Goal: Task Accomplishment & Management: Use online tool/utility

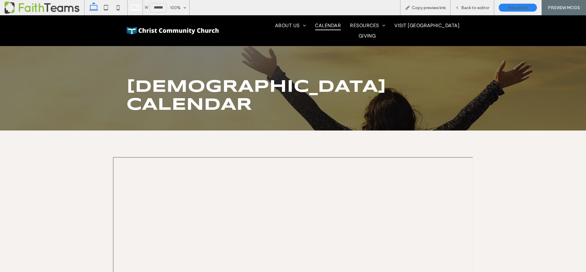
scroll to position [114, 0]
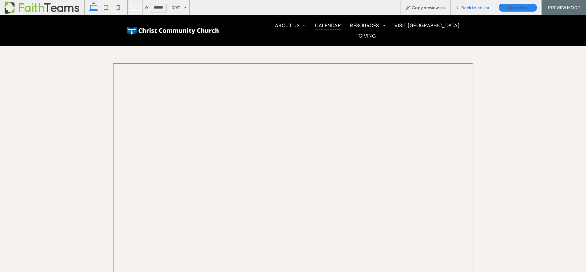
click at [474, 6] on span "Back to editor" at bounding box center [475, 7] width 28 height 5
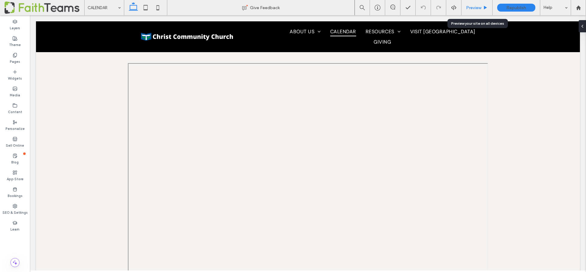
scroll to position [120, 0]
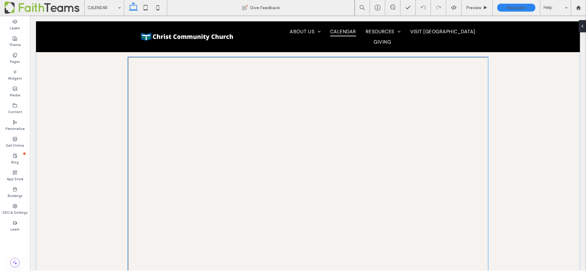
click at [189, 140] on div at bounding box center [308, 194] width 360 height 275
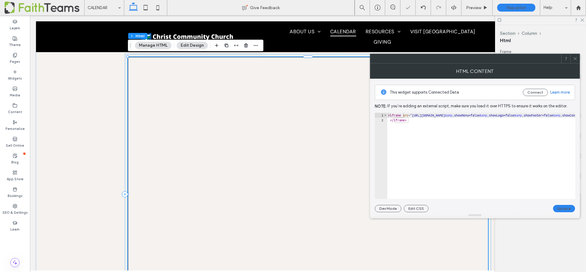
click at [151, 45] on button "Manage HTML" at bounding box center [153, 45] width 37 height 7
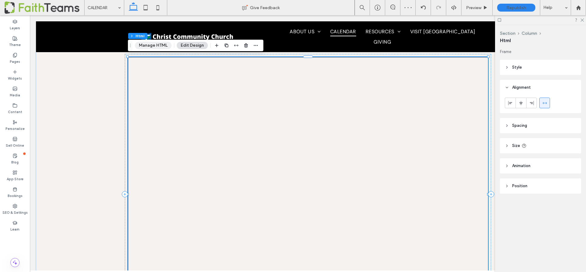
click at [151, 45] on button "Manage HTML" at bounding box center [153, 45] width 37 height 7
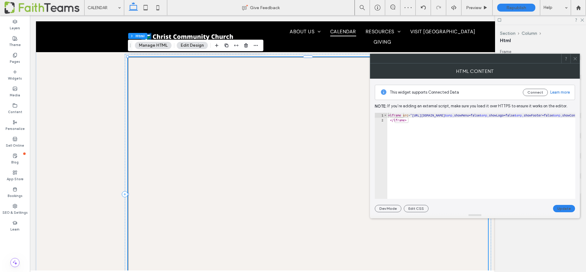
type textarea "**********"
click at [566, 209] on button "Update" at bounding box center [564, 208] width 22 height 7
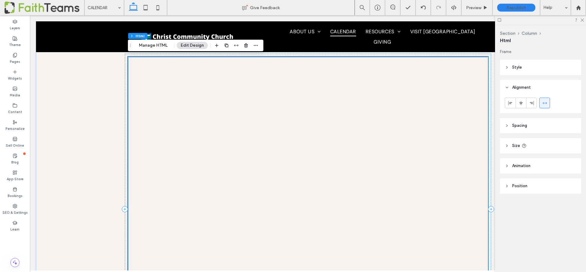
scroll to position [200, 0]
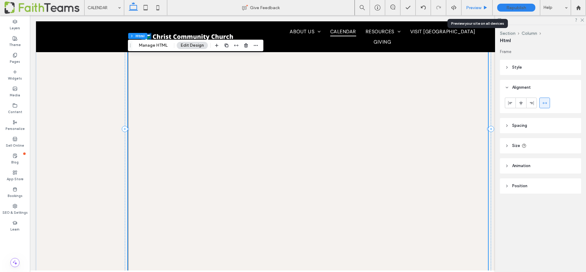
click at [479, 8] on span "Preview" at bounding box center [473, 7] width 15 height 5
